Goal: Task Accomplishment & Management: Use online tool/utility

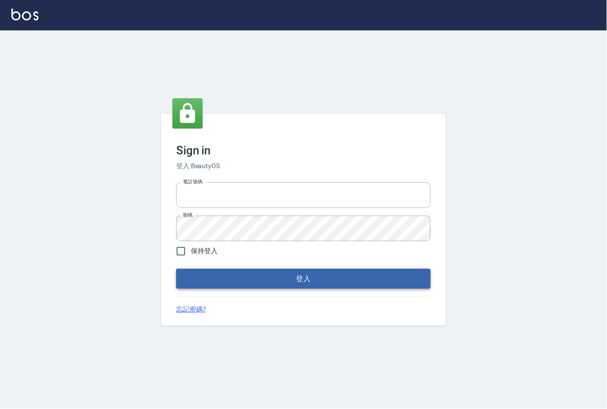
type input "0229908709"
drag, startPoint x: 286, startPoint y: 295, endPoint x: 281, endPoint y: 286, distance: 9.6
click at [284, 289] on button "登入" at bounding box center [303, 279] width 255 height 20
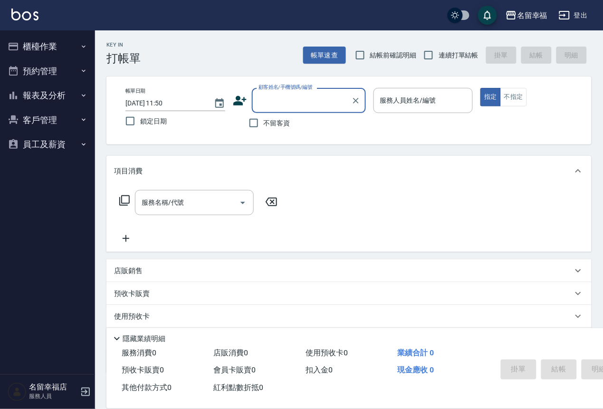
click at [55, 48] on button "櫃檯作業" at bounding box center [47, 46] width 87 height 25
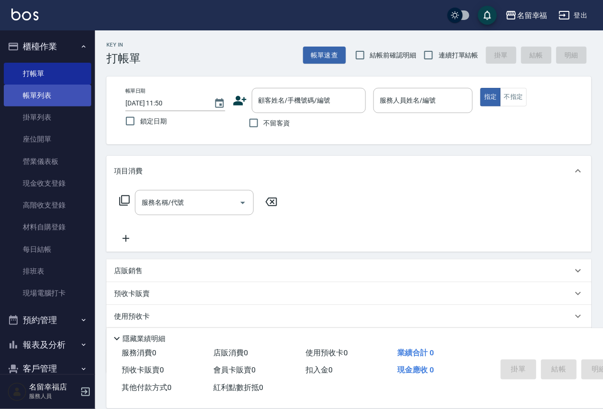
click at [51, 99] on link "帳單列表" at bounding box center [47, 96] width 87 height 22
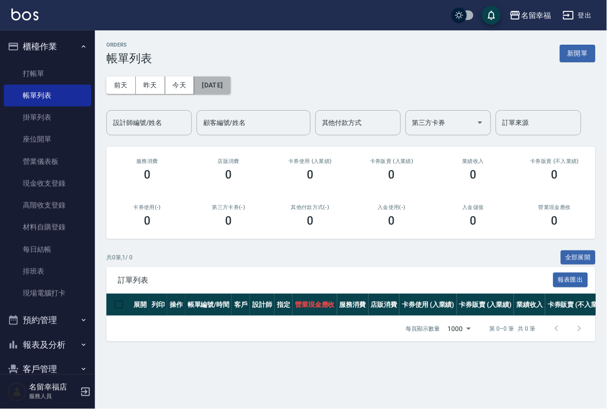
click at [230, 94] on button "[DATE]" at bounding box center [212, 86] width 36 height 18
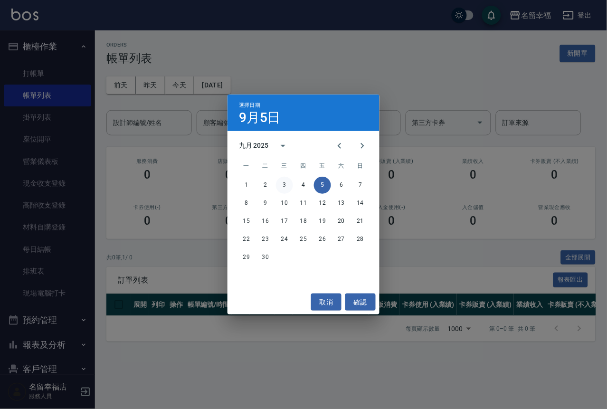
click at [286, 180] on button "3" at bounding box center [284, 185] width 17 height 17
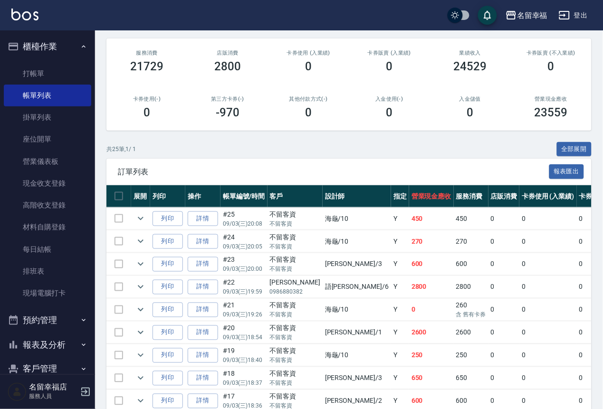
scroll to position [143, 0]
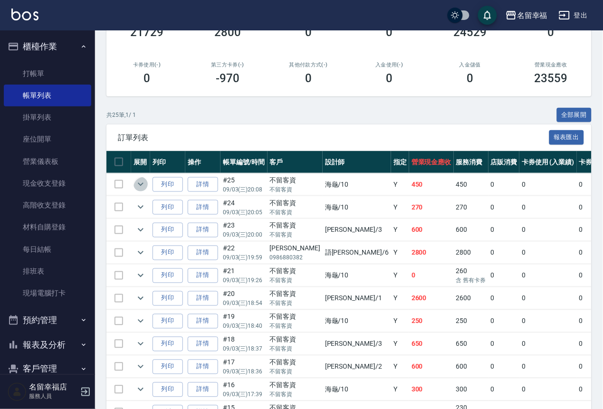
click at [146, 190] on icon "expand row" at bounding box center [140, 184] width 11 height 11
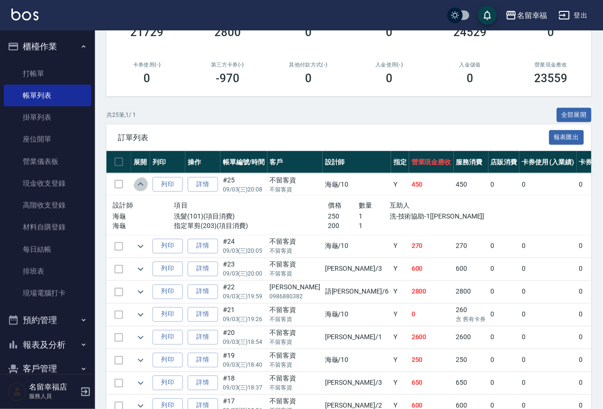
click at [146, 190] on icon "expand row" at bounding box center [140, 184] width 11 height 11
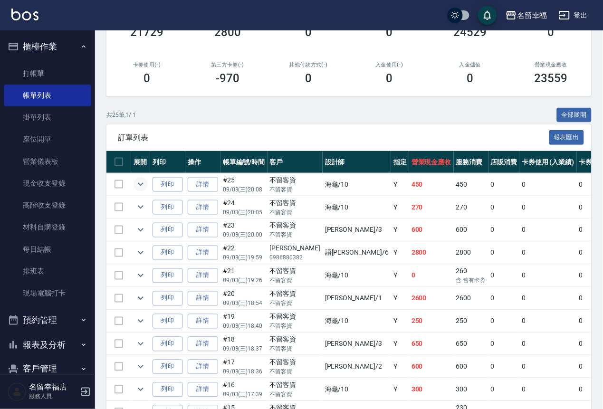
click at [146, 190] on icon "expand row" at bounding box center [140, 184] width 11 height 11
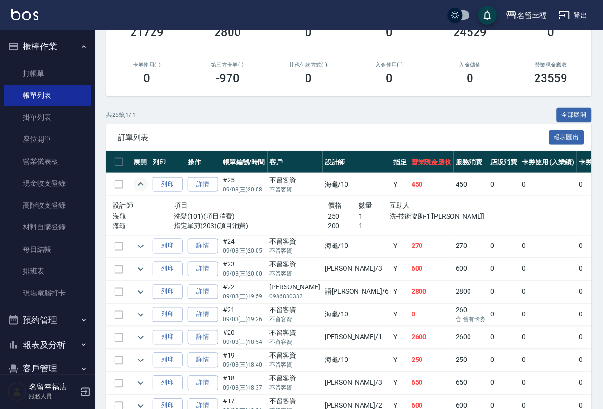
click at [146, 190] on icon "expand row" at bounding box center [140, 184] width 11 height 11
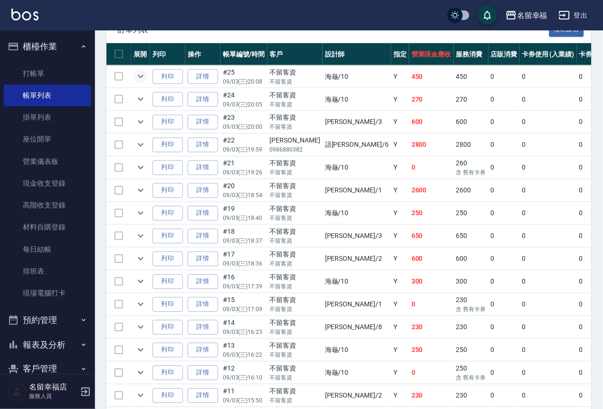
scroll to position [285, 0]
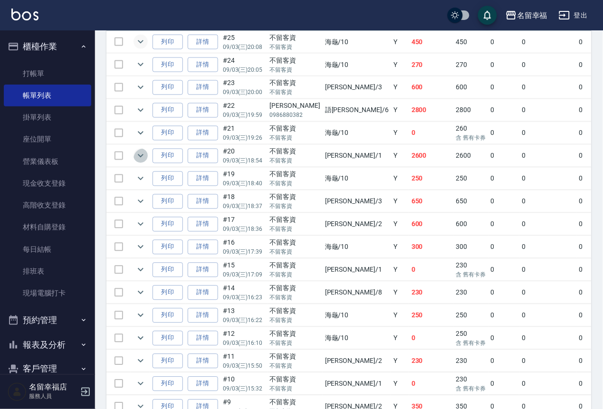
click at [146, 162] on icon "expand row" at bounding box center [140, 155] width 11 height 11
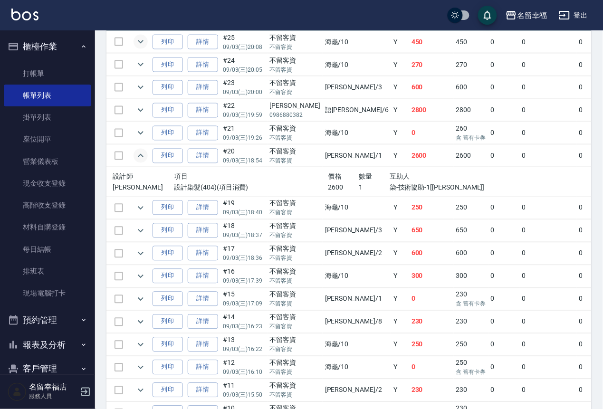
click at [146, 162] on icon "expand row" at bounding box center [140, 155] width 11 height 11
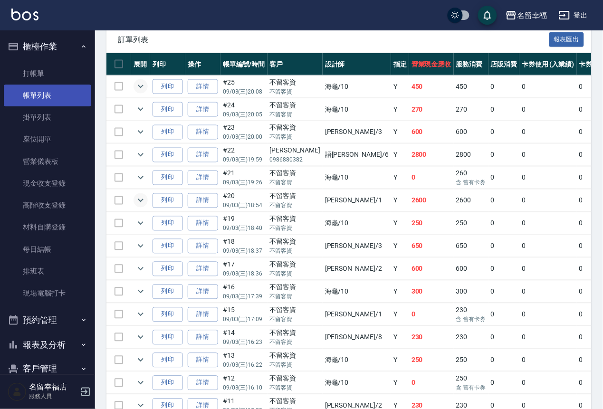
scroll to position [214, 0]
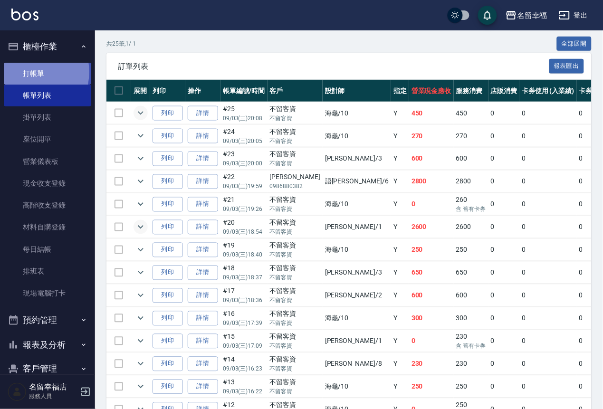
click at [32, 76] on link "打帳單" at bounding box center [47, 74] width 87 height 22
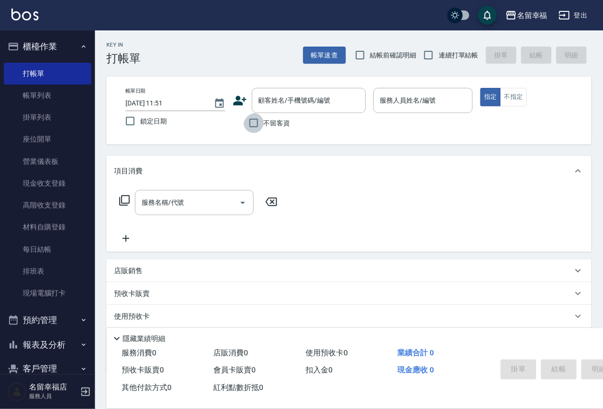
click at [249, 124] on input "不留客資" at bounding box center [254, 123] width 20 height 20
checkbox input "true"
